Goal: Task Accomplishment & Management: Use online tool/utility

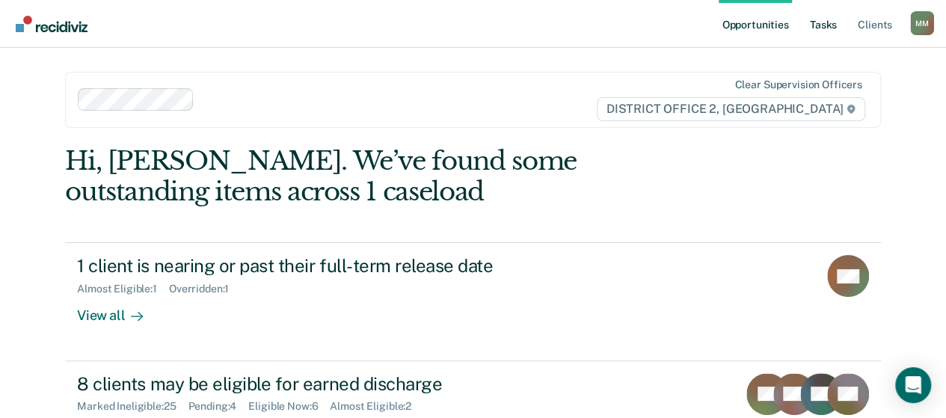
click at [837, 31] on link "Tasks" at bounding box center [823, 24] width 33 height 48
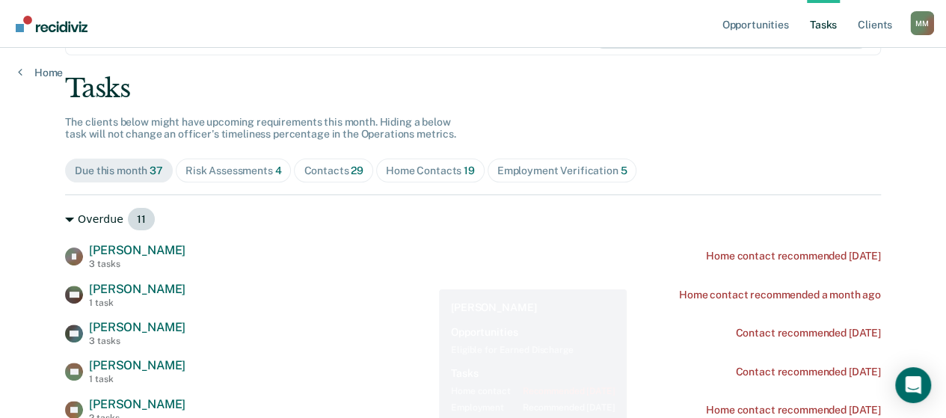
scroll to position [75, 0]
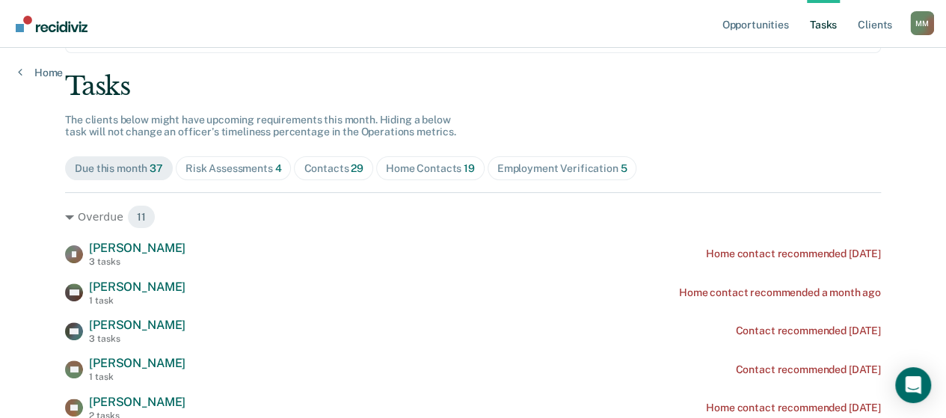
click at [423, 177] on span "Home Contacts 19" at bounding box center [430, 168] width 108 height 24
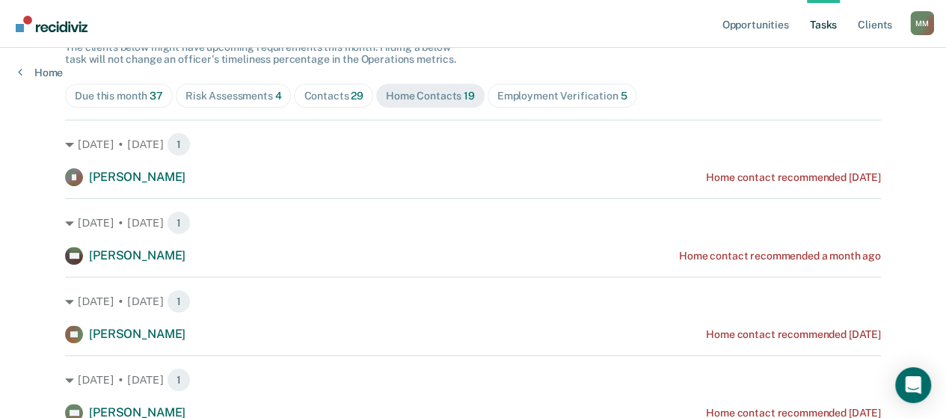
scroll to position [149, 0]
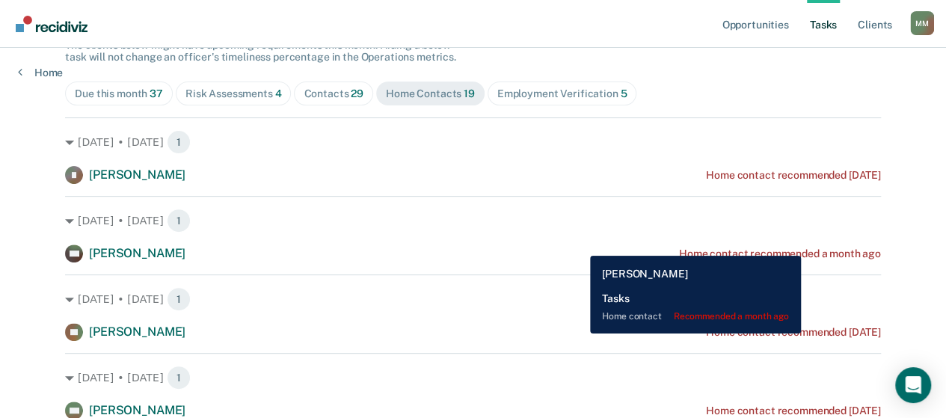
click at [798, 249] on div "Home contact recommended a month ago" at bounding box center [780, 253] width 202 height 13
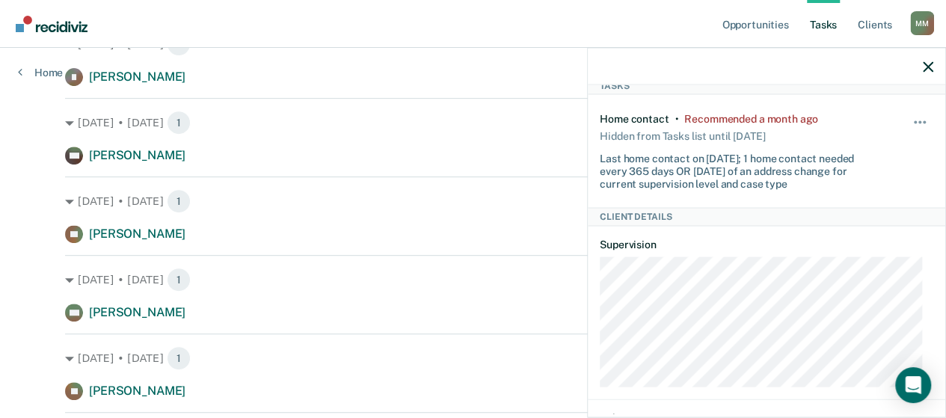
scroll to position [224, 0]
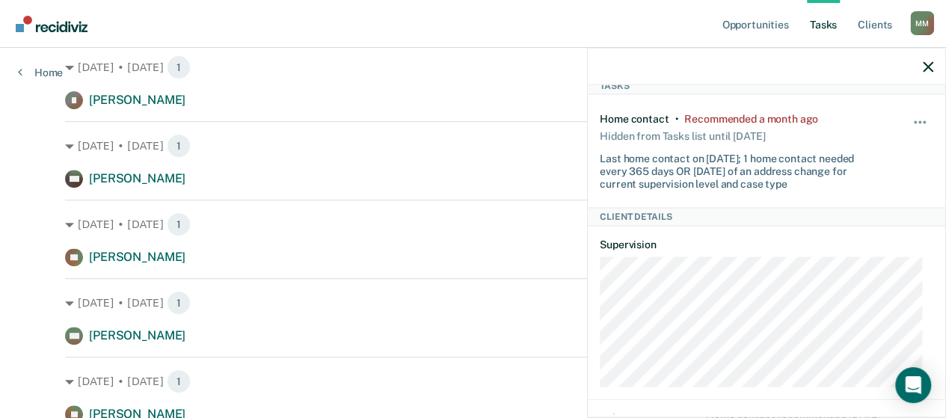
click at [133, 182] on span "[PERSON_NAME]" at bounding box center [137, 178] width 96 height 14
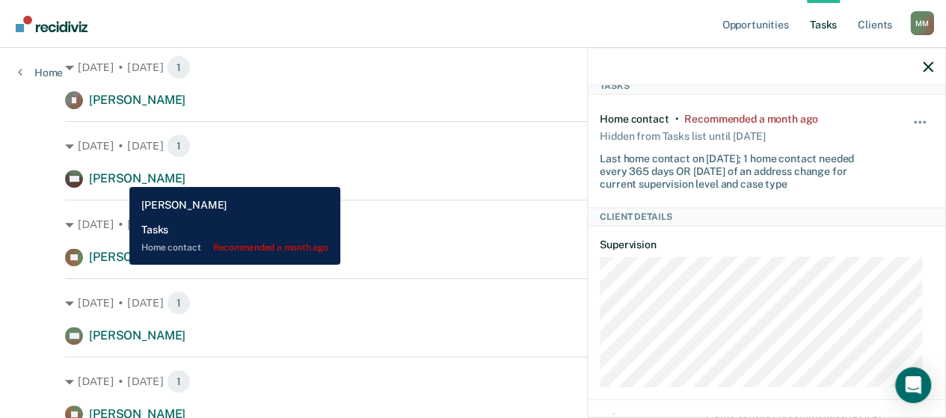
click at [118, 176] on span "[PERSON_NAME]" at bounding box center [137, 178] width 96 height 14
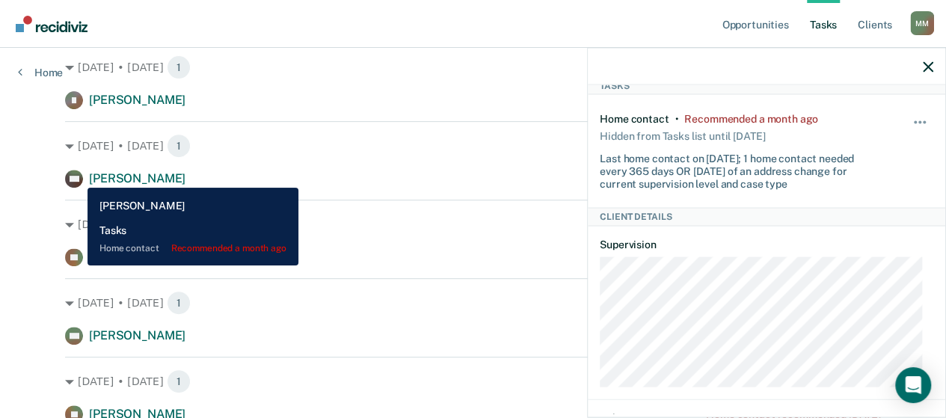
click at [75, 177] on rect at bounding box center [74, 179] width 18 height 18
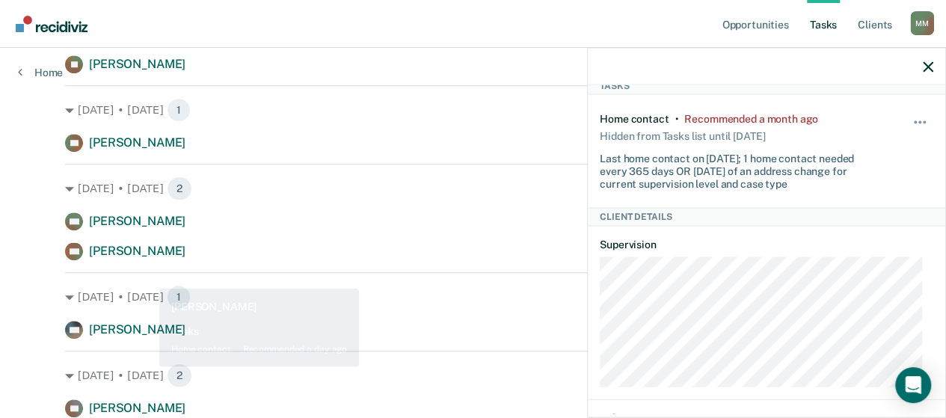
scroll to position [598, 0]
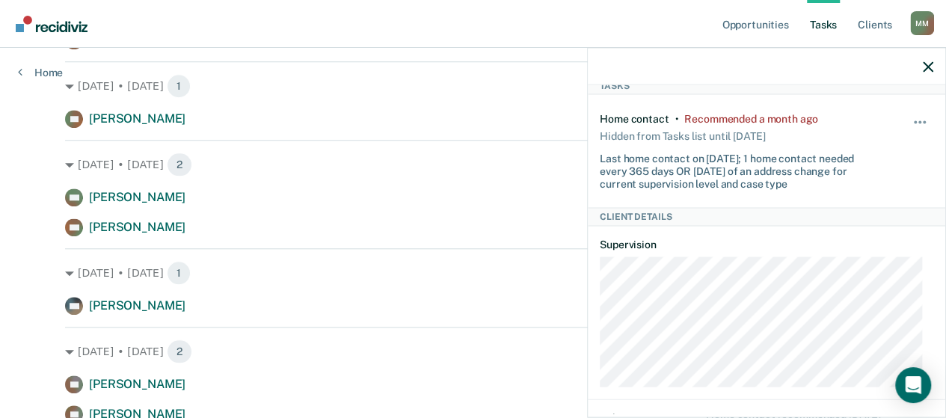
click at [936, 68] on div at bounding box center [766, 66] width 357 height 37
click at [928, 67] on icon "button" at bounding box center [927, 66] width 10 height 10
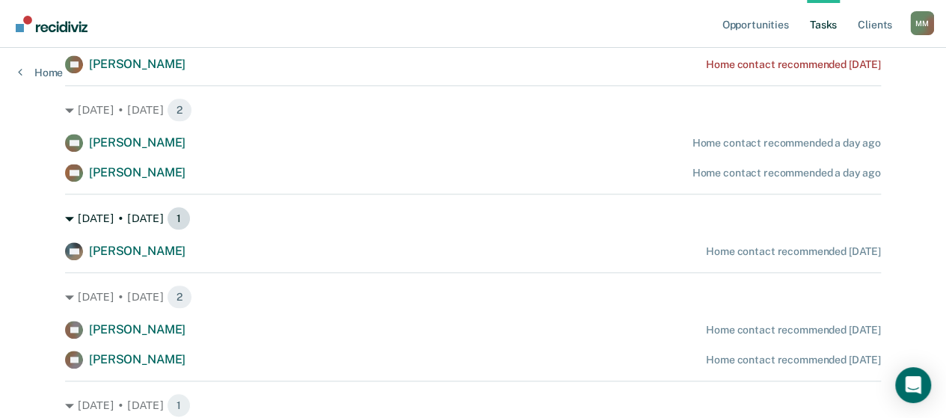
scroll to position [621, 0]
